Goal: Information Seeking & Learning: Learn about a topic

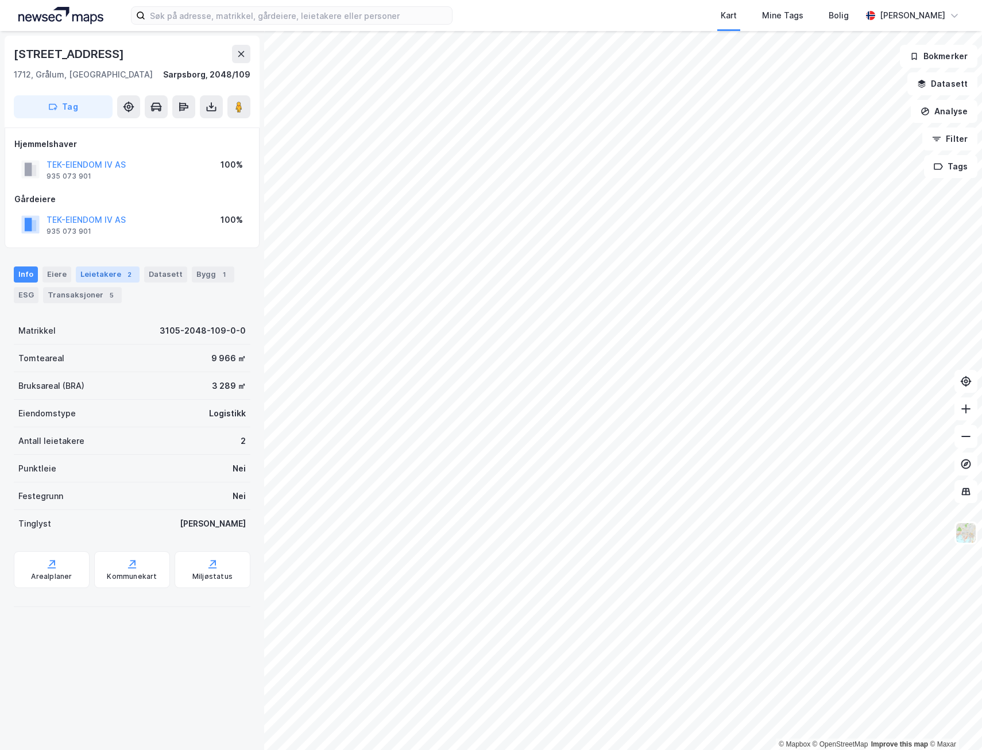
click at [87, 270] on div "Leietakere 2" at bounding box center [108, 275] width 64 height 16
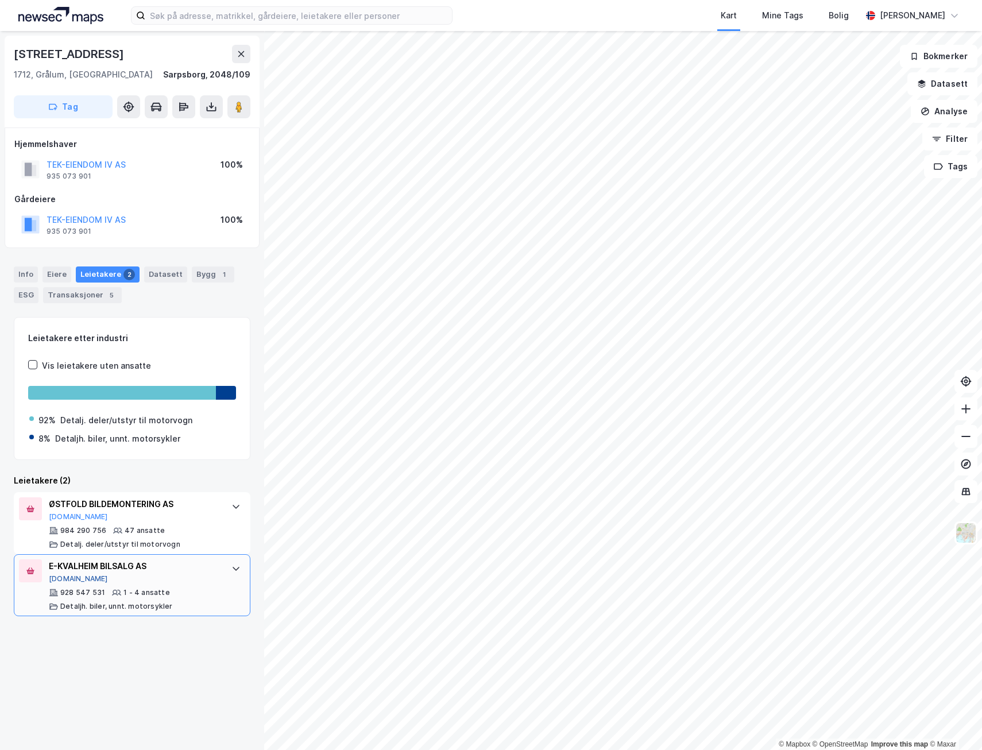
click at [68, 579] on button "[DOMAIN_NAME]" at bounding box center [78, 579] width 59 height 9
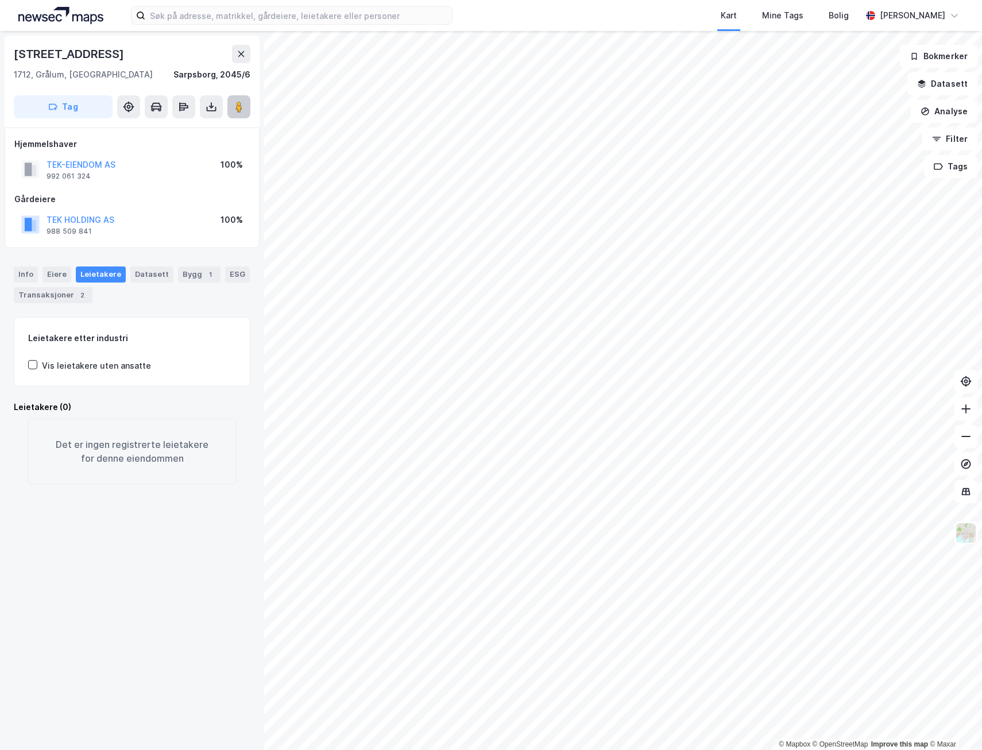
click at [234, 113] on button at bounding box center [239, 106] width 23 height 23
